Goal: Task Accomplishment & Management: Complete application form

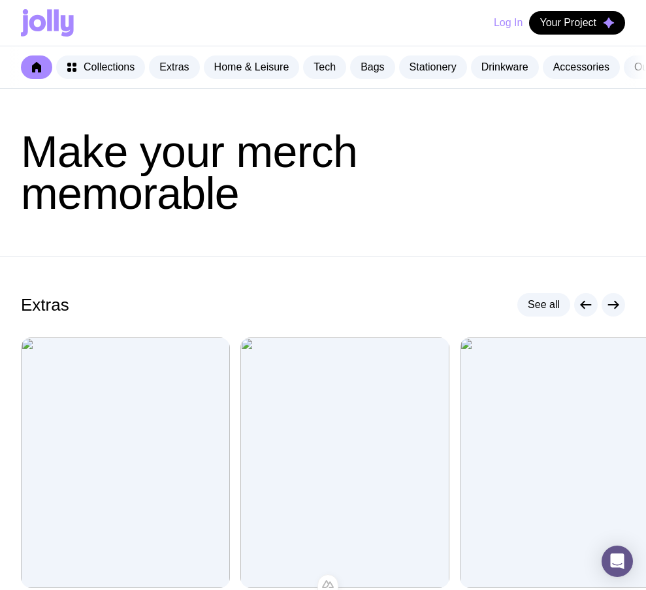
click at [497, 22] on button "Log In" at bounding box center [508, 23] width 29 height 24
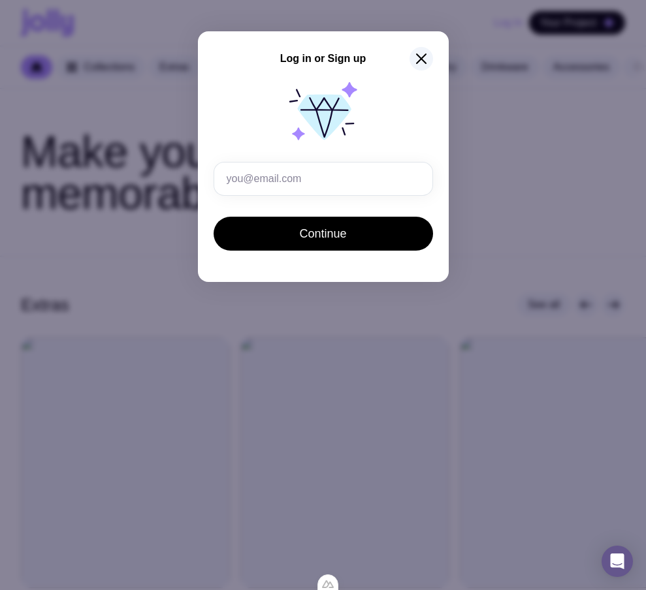
drag, startPoint x: 425, startPoint y: 57, endPoint x: 443, endPoint y: 57, distance: 18.3
click at [425, 57] on icon "button" at bounding box center [421, 59] width 16 height 16
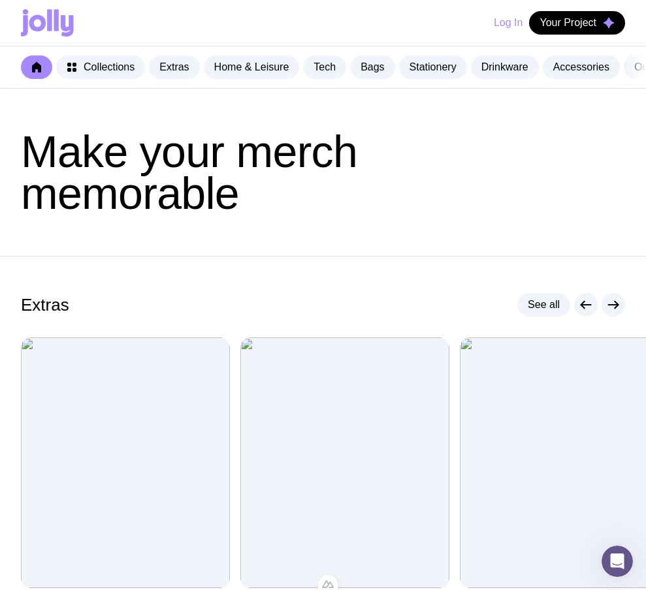
click at [503, 26] on button "Log In" at bounding box center [508, 23] width 29 height 24
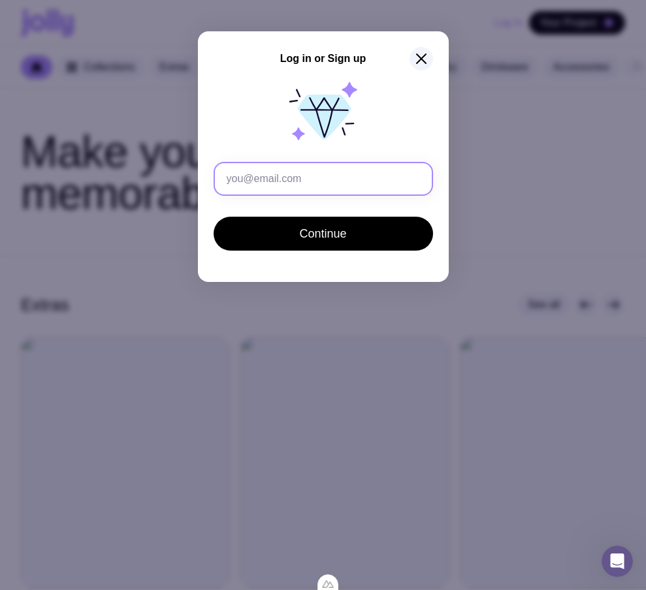
click at [367, 175] on input "text" at bounding box center [322, 179] width 219 height 34
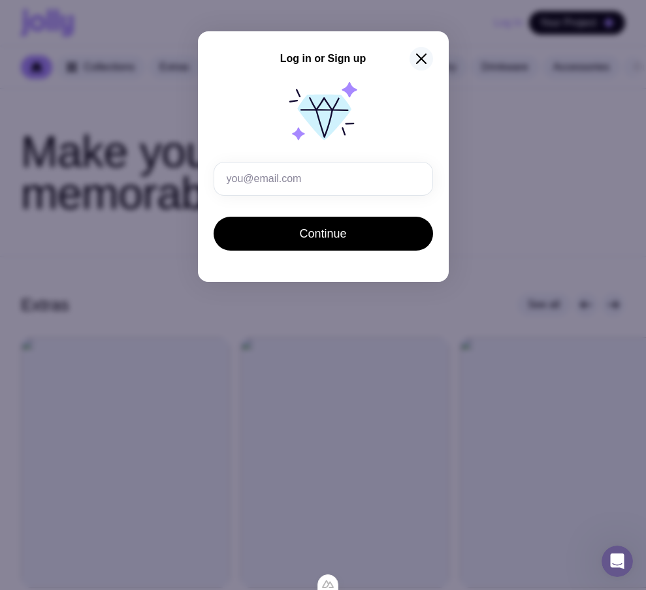
click at [413, 63] on icon "button" at bounding box center [421, 59] width 16 height 16
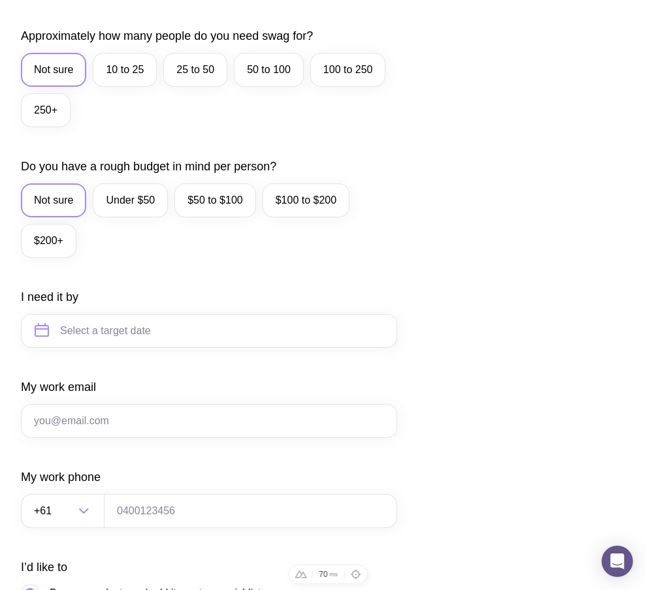
scroll to position [516, 0]
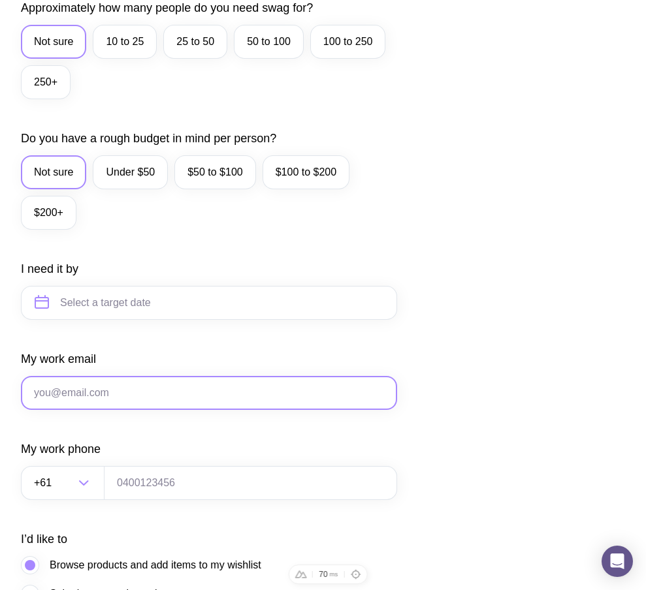
click at [144, 410] on input "My work email" at bounding box center [209, 393] width 376 height 34
paste input "t1@test.com"
click at [39, 409] on input "t1@test.com" at bounding box center [209, 393] width 376 height 34
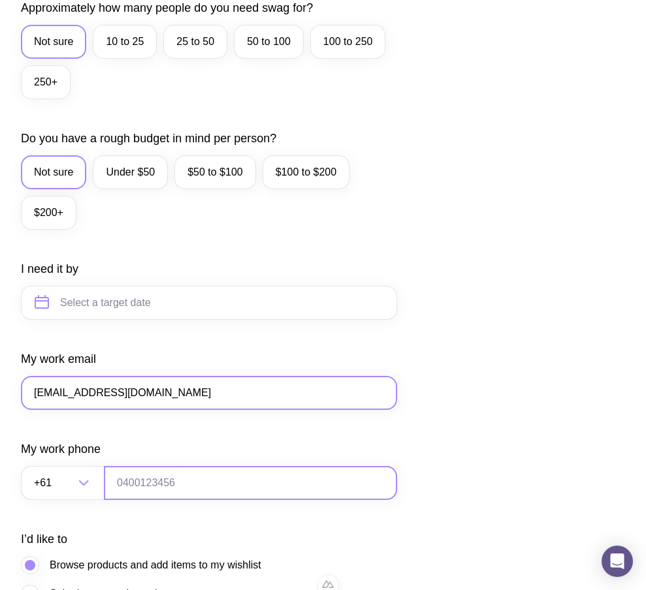
type input "t4@test.com"
click at [151, 499] on input "tel" at bounding box center [250, 483] width 293 height 34
type input "0664130449"
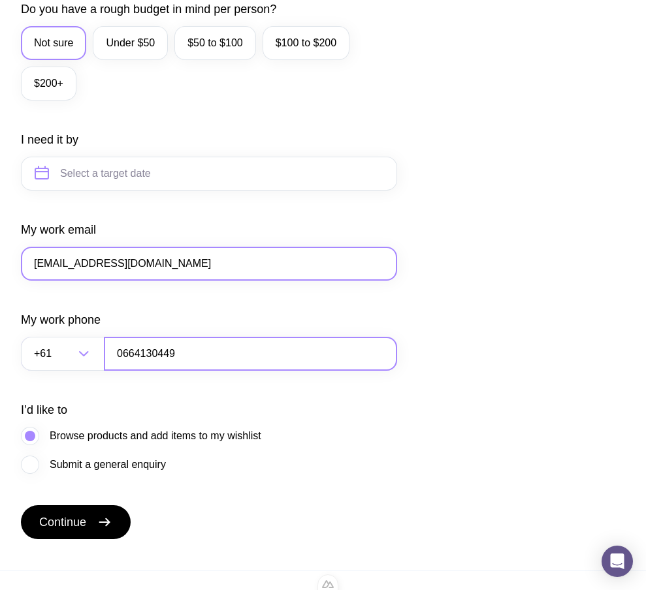
scroll to position [665, 0]
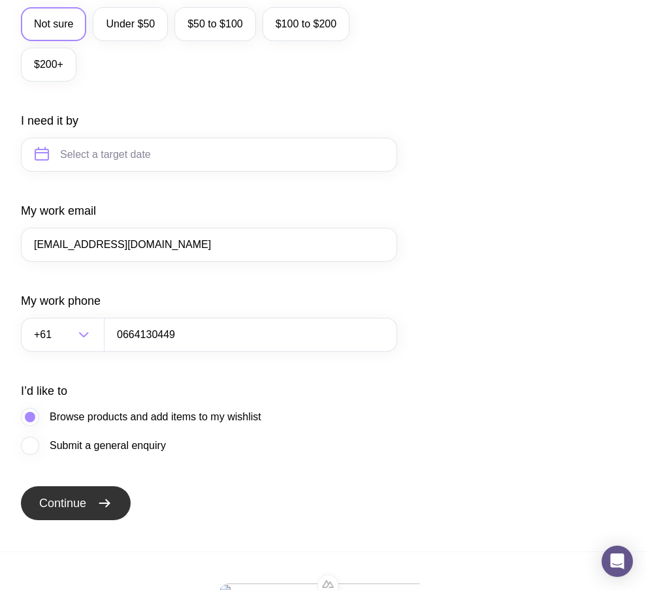
click at [92, 520] on button "Continue" at bounding box center [76, 503] width 110 height 34
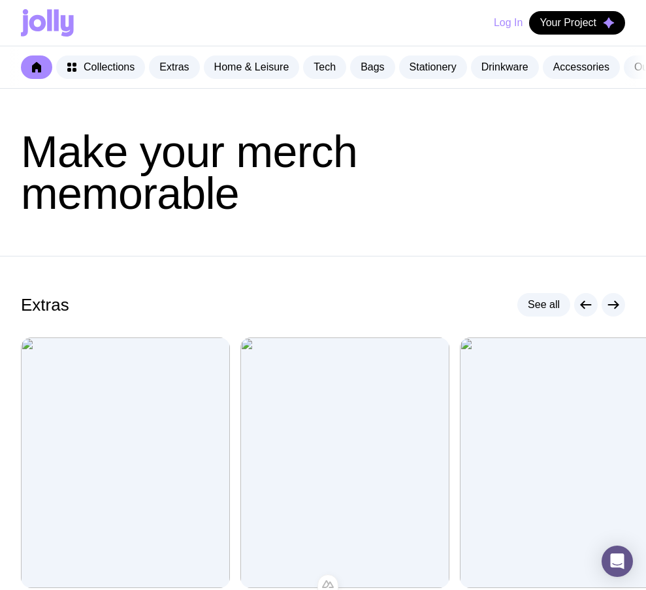
click at [501, 22] on button "Log In" at bounding box center [508, 23] width 29 height 24
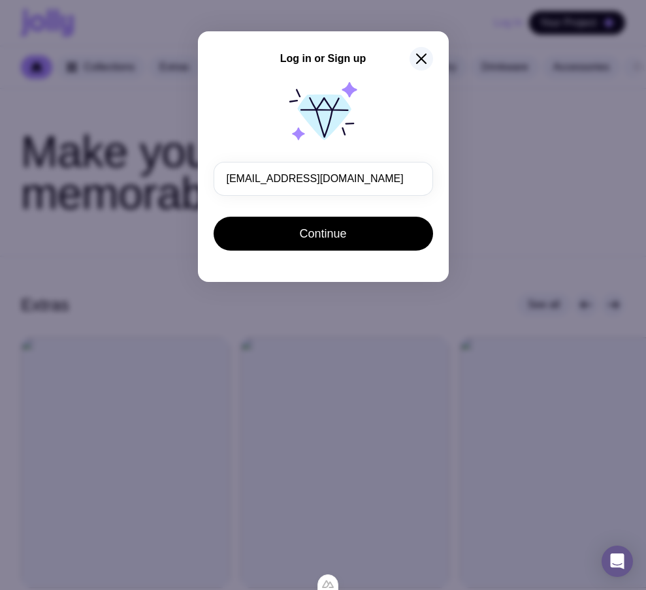
drag, startPoint x: 323, startPoint y: 181, endPoint x: 183, endPoint y: 183, distance: 139.7
click at [183, 183] on div "Log in or Sign up t4@test.com Continue" at bounding box center [323, 295] width 646 height 590
click at [200, 177] on div "Log in or Sign up t4@test.com Continue" at bounding box center [323, 156] width 251 height 251
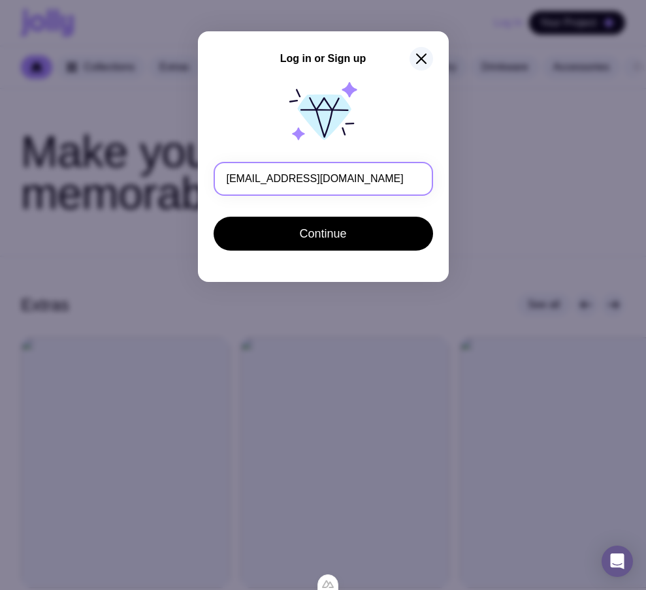
click at [238, 178] on input "[EMAIL_ADDRESS][DOMAIN_NAME]" at bounding box center [322, 179] width 219 height 34
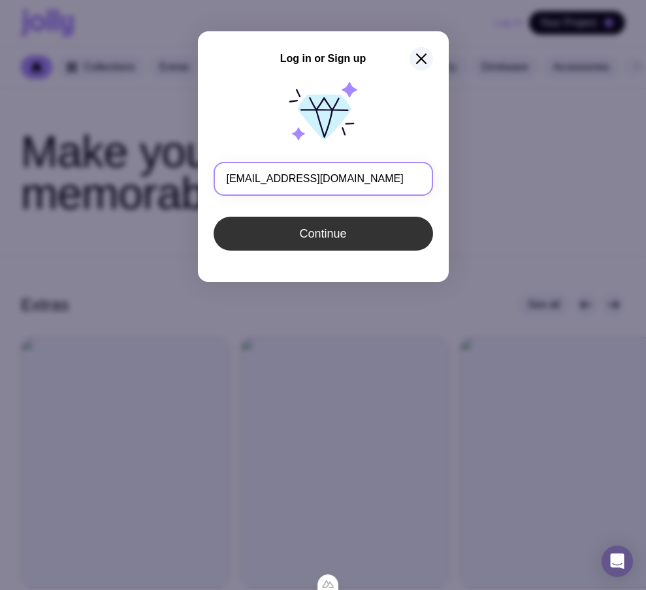
type input "[EMAIL_ADDRESS][DOMAIN_NAME]"
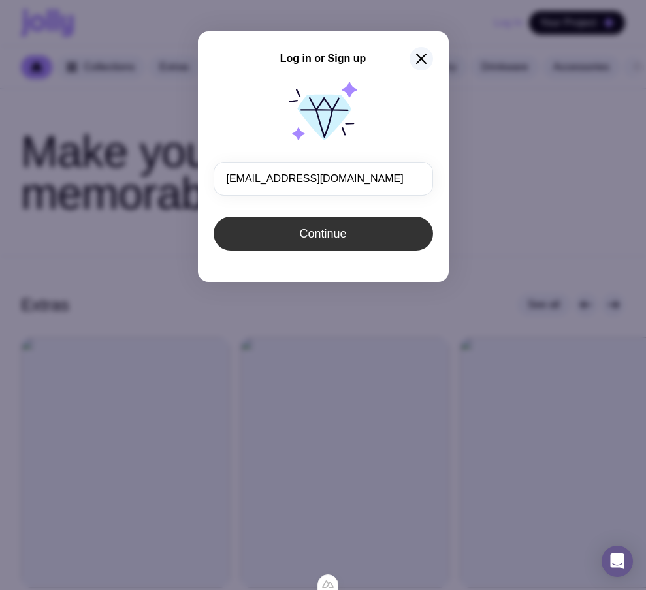
click at [339, 237] on span "Continue" at bounding box center [322, 234] width 47 height 16
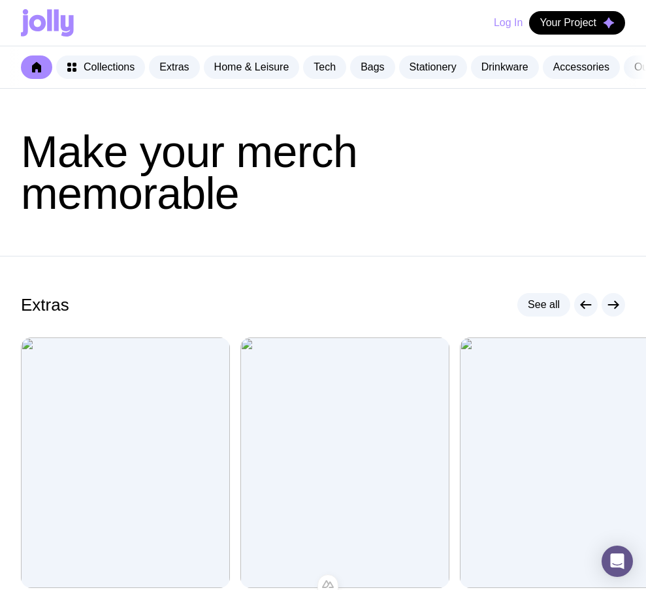
click at [511, 28] on button "Log In" at bounding box center [508, 23] width 29 height 24
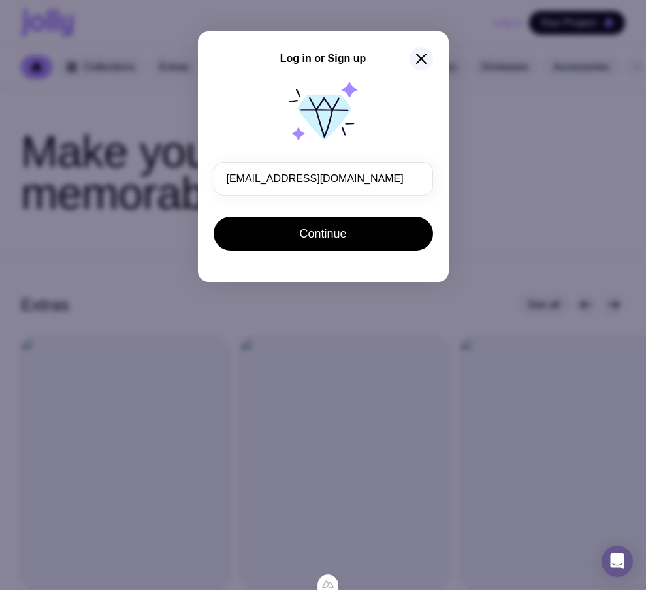
drag, startPoint x: 302, startPoint y: 180, endPoint x: -251, endPoint y: 97, distance: 558.4
click at [0, 97] on html "Log In Your Project Collections Extras Home & Leisure Tech Bags Stationery Drin…" at bounding box center [323, 295] width 646 height 590
type input "t1@test.com"
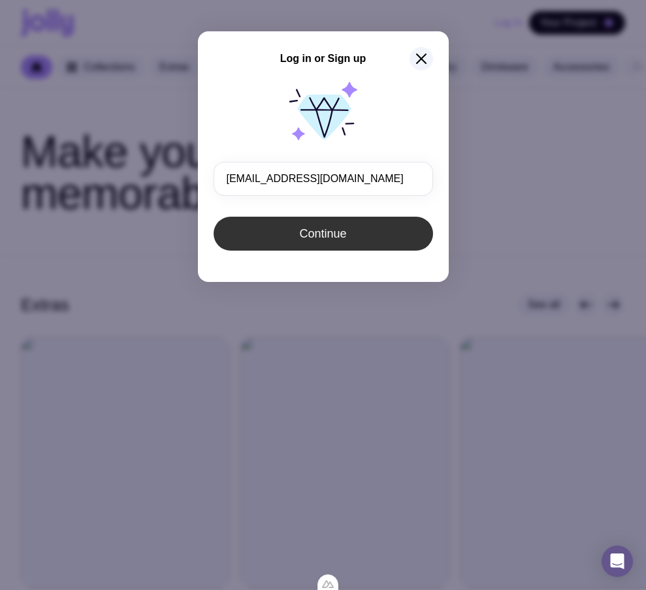
click at [339, 235] on span "Continue" at bounding box center [322, 234] width 47 height 16
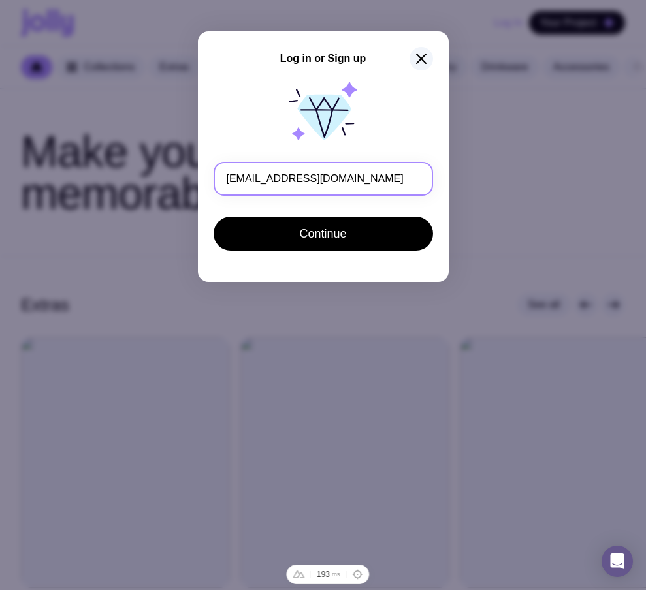
click at [234, 180] on input "[EMAIL_ADDRESS][DOMAIN_NAME]" at bounding box center [322, 179] width 219 height 34
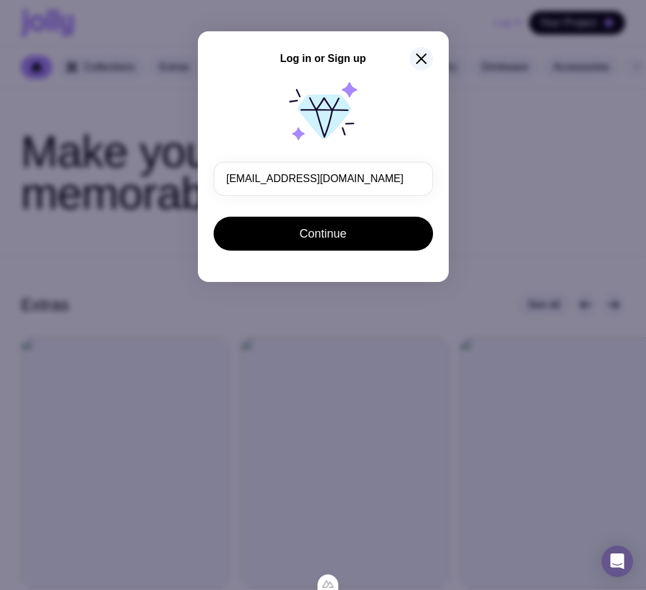
type input "[EMAIL_ADDRESS][DOMAIN_NAME]"
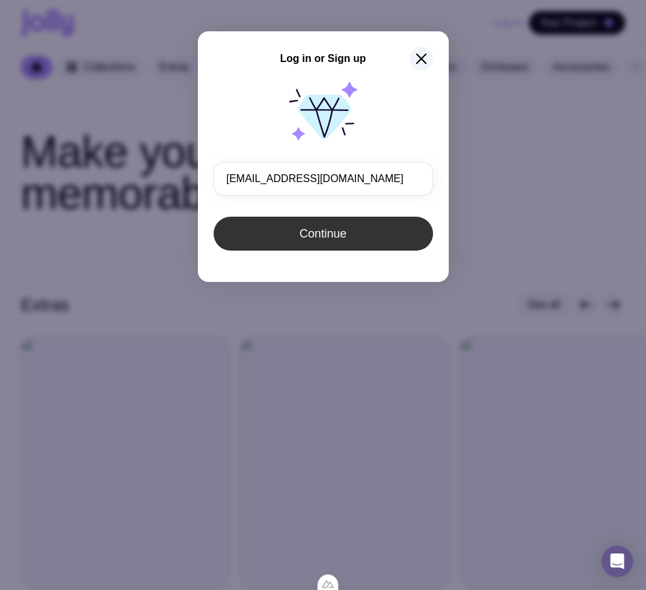
click at [335, 234] on span "Continue" at bounding box center [322, 234] width 47 height 16
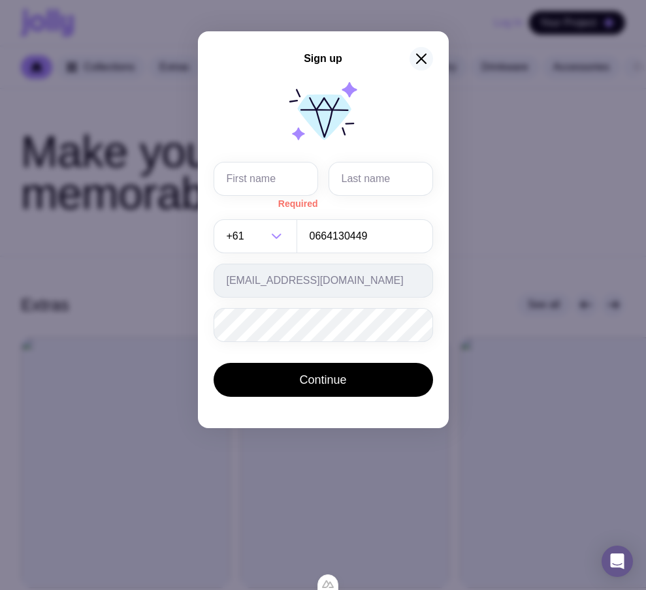
click at [416, 52] on icon "button" at bounding box center [421, 59] width 16 height 16
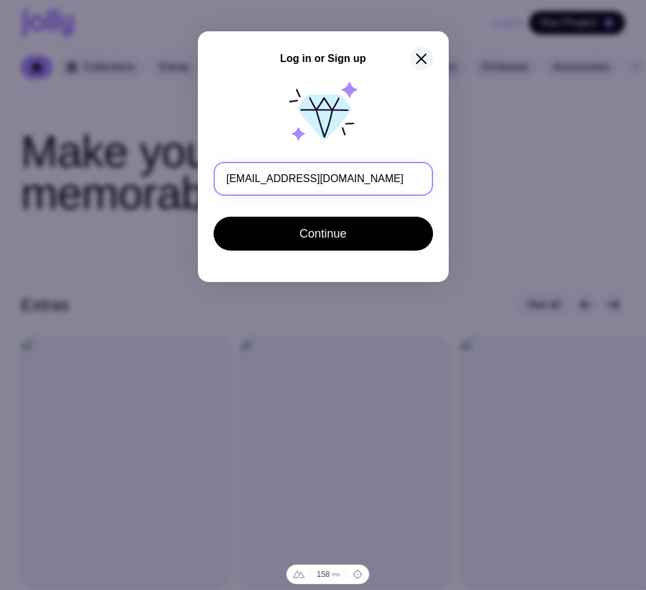
click at [231, 181] on input "[EMAIL_ADDRESS][DOMAIN_NAME]" at bounding box center [322, 179] width 219 height 34
click at [237, 182] on input "[EMAIL_ADDRESS][DOMAIN_NAME]" at bounding box center [322, 179] width 219 height 34
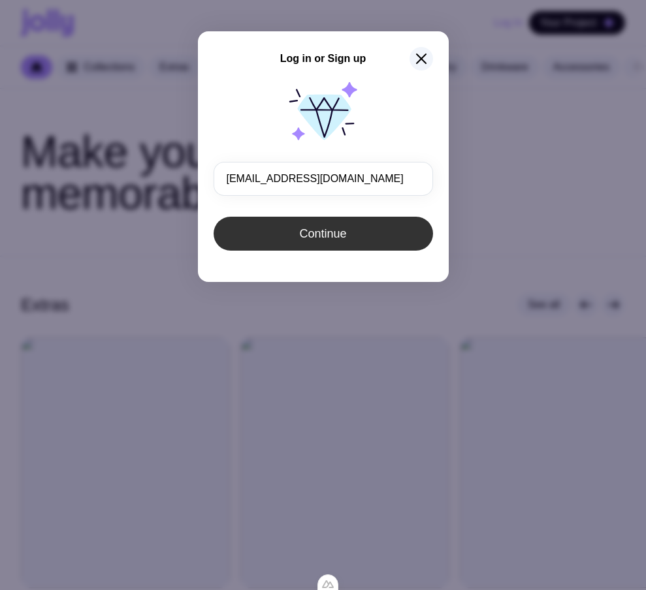
type input "[EMAIL_ADDRESS][DOMAIN_NAME]"
click at [341, 242] on button "Continue" at bounding box center [322, 234] width 219 height 34
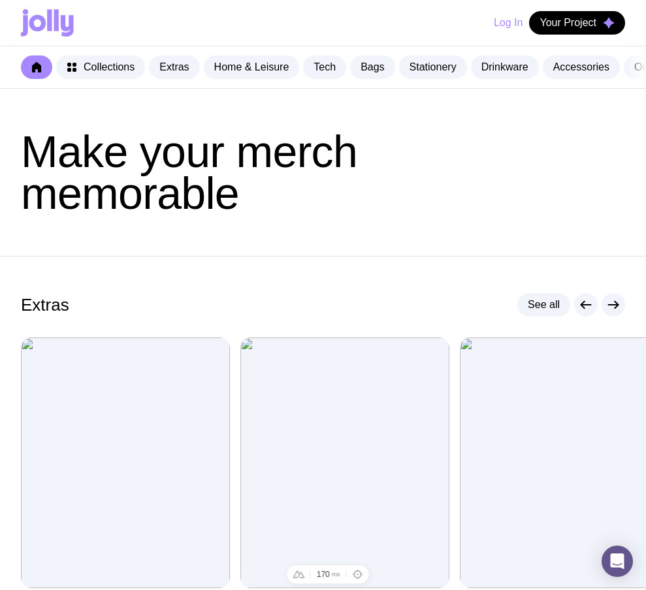
click at [503, 28] on button "Log In" at bounding box center [508, 23] width 29 height 24
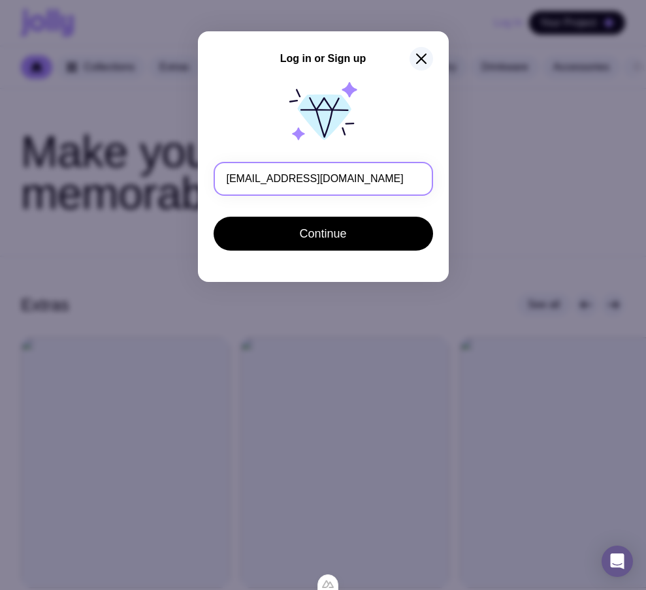
click at [230, 180] on input "t4@test.com" at bounding box center [322, 179] width 219 height 34
click at [230, 179] on input "t4@test.com" at bounding box center [322, 179] width 219 height 34
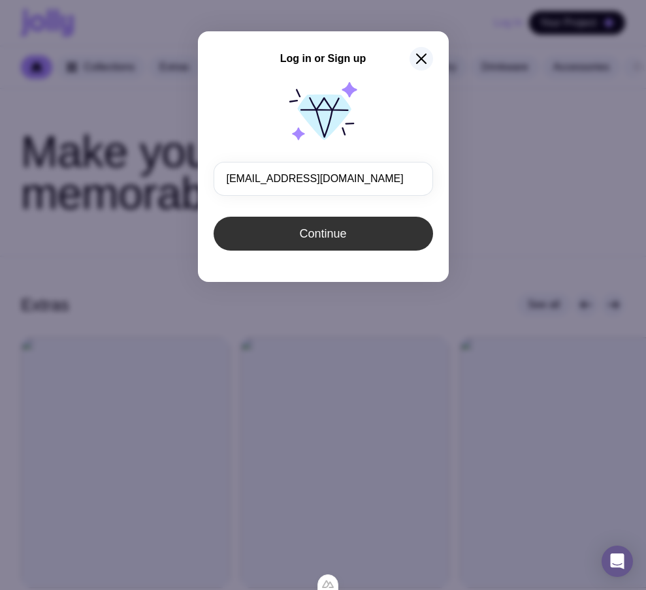
type input "t1@test.com"
click at [323, 225] on button "Continue" at bounding box center [322, 234] width 219 height 34
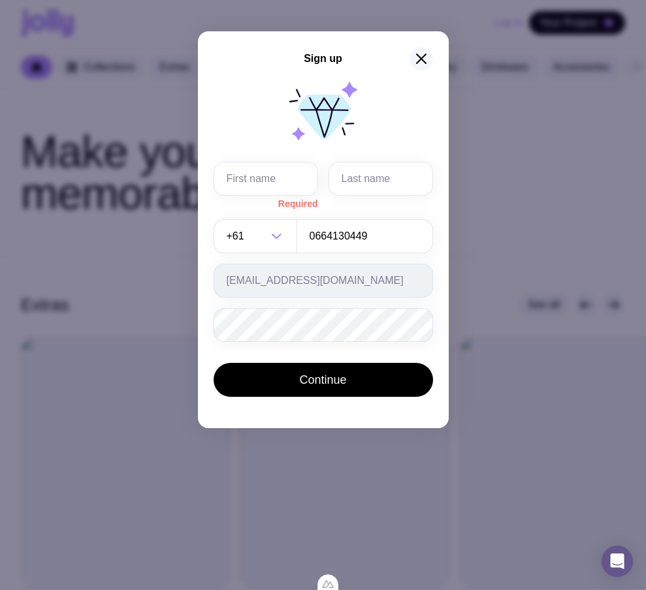
click at [421, 59] on icon "button" at bounding box center [421, 58] width 9 height 9
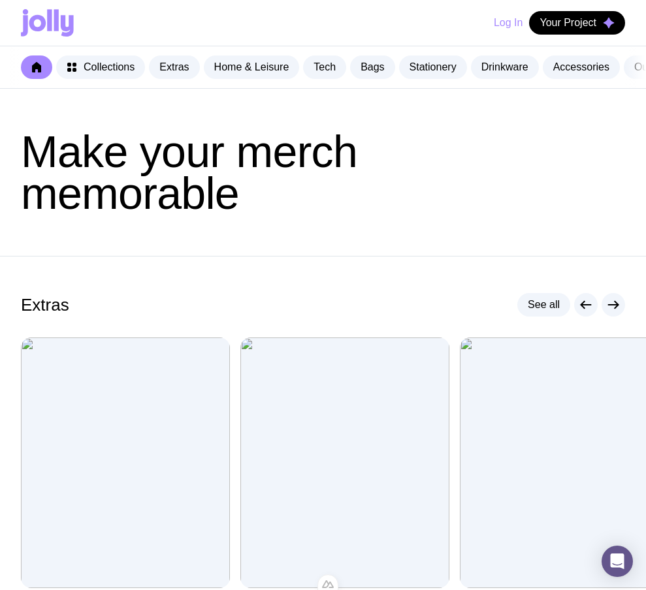
click at [514, 20] on button "Log In" at bounding box center [508, 23] width 29 height 24
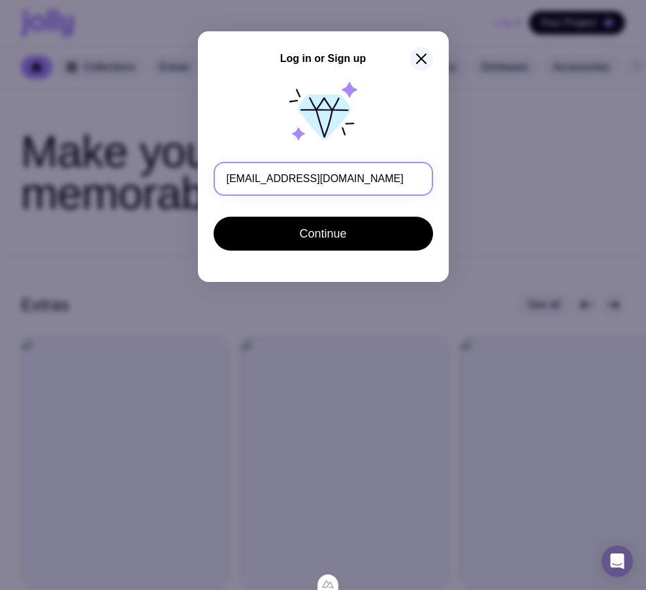
click at [234, 178] on input "[EMAIL_ADDRESS][DOMAIN_NAME]" at bounding box center [322, 179] width 219 height 34
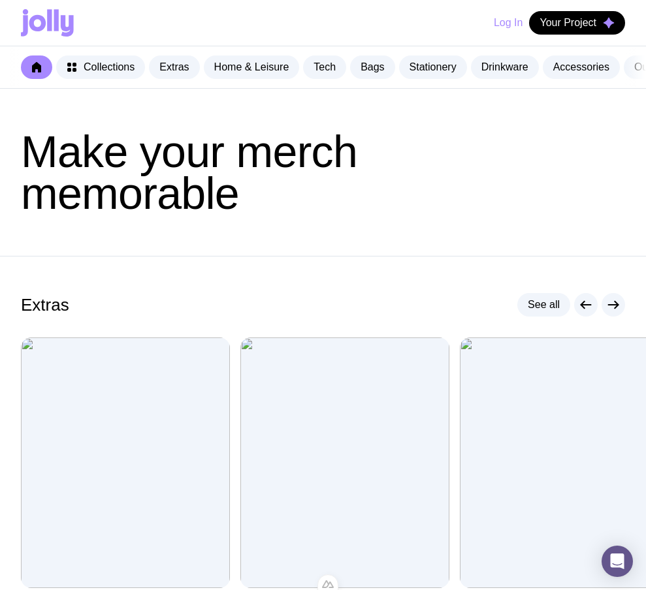
click at [507, 24] on button "Log In" at bounding box center [508, 23] width 29 height 24
